Goal: Information Seeking & Learning: Learn about a topic

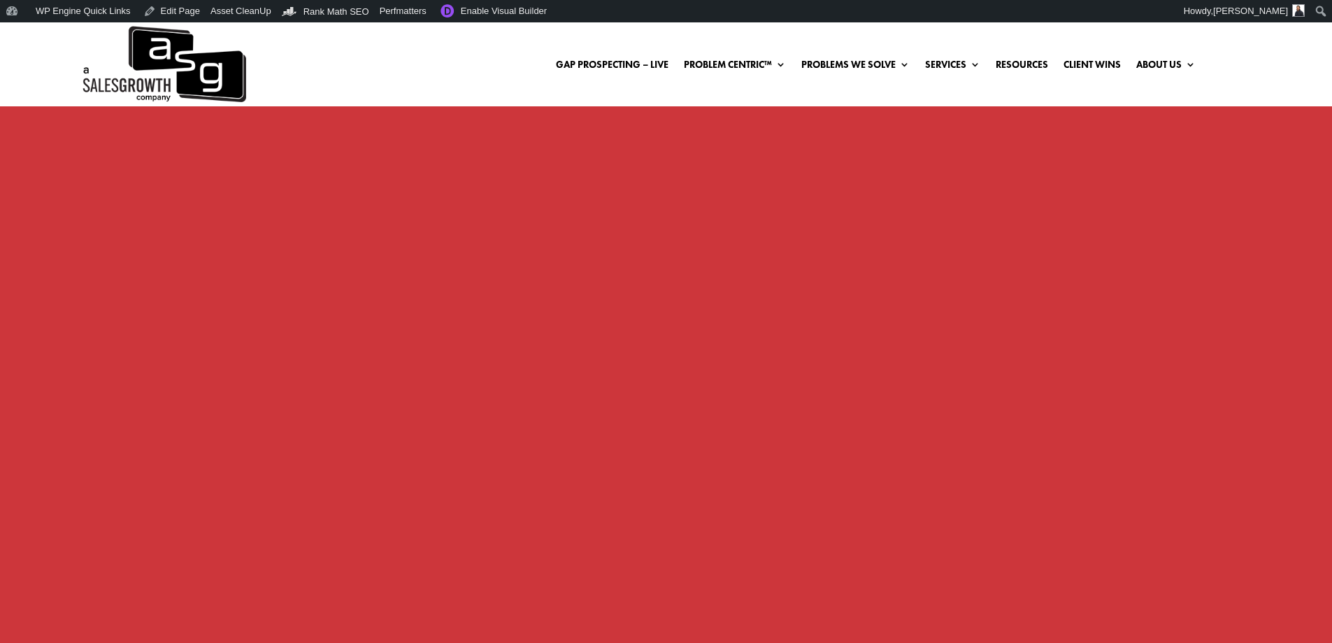
scroll to position [1199, 0]
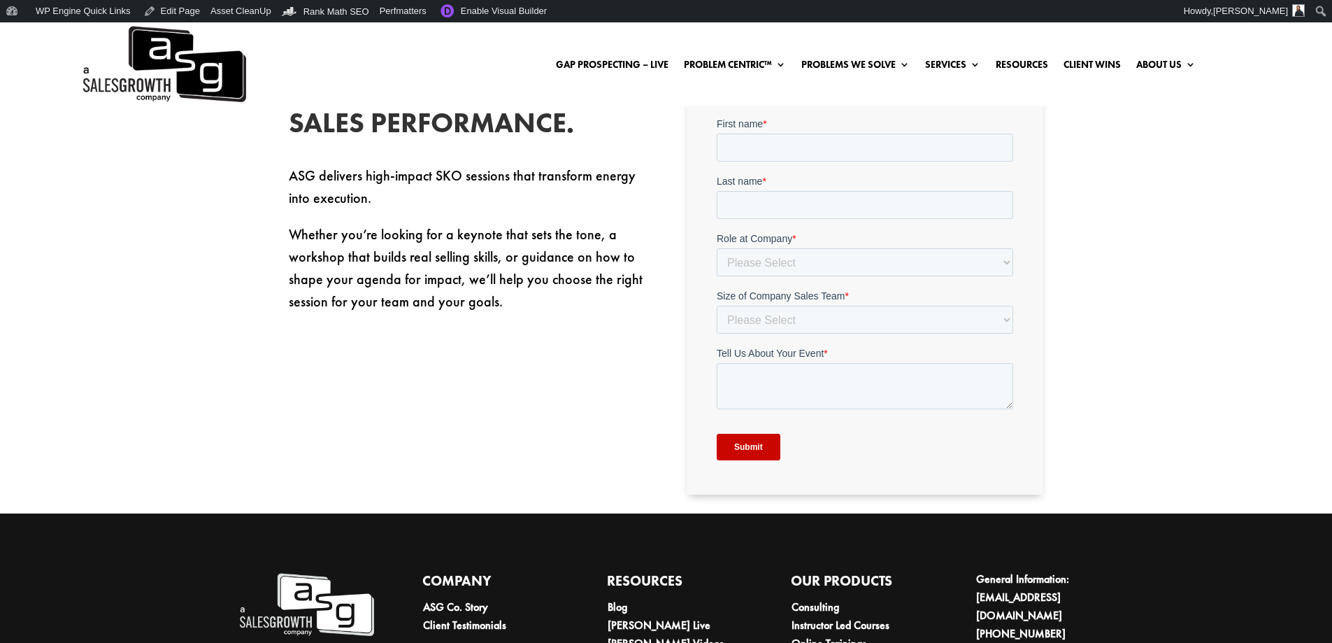
scroll to position [731, 0]
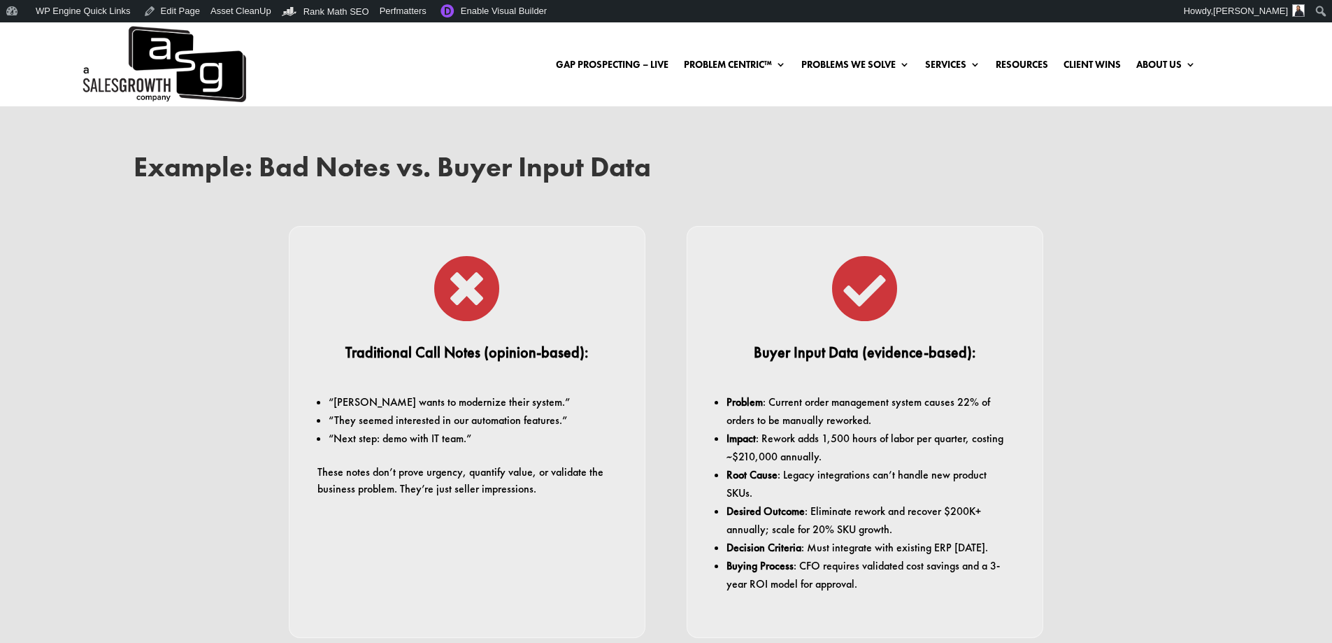
scroll to position [1888, 0]
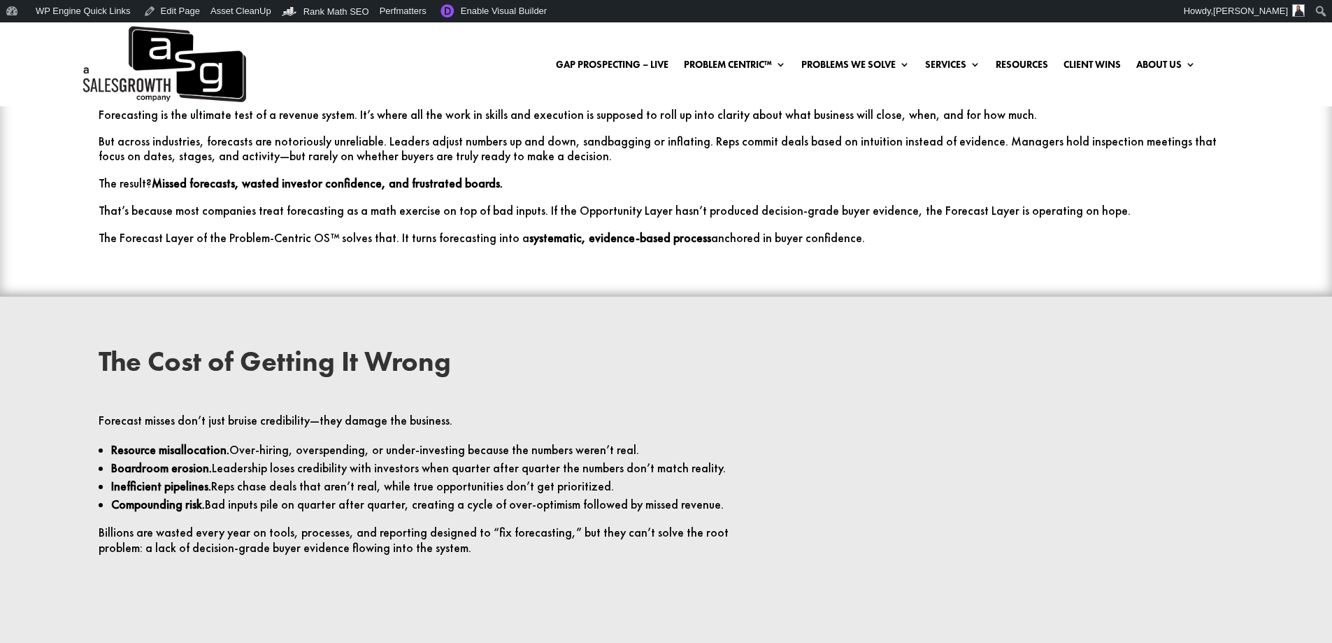
scroll to position [350, 0]
